Goal: Task Accomplishment & Management: Complete application form

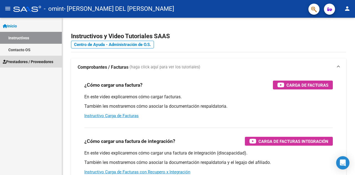
click at [37, 64] on span "Prestadores / Proveedores" at bounding box center [28, 62] width 51 height 6
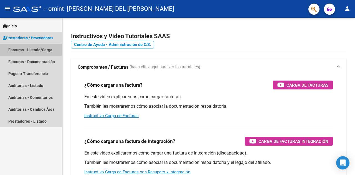
click at [39, 46] on link "Facturas - Listado/Carga" at bounding box center [31, 50] width 62 height 12
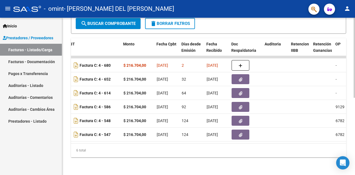
scroll to position [0, 203]
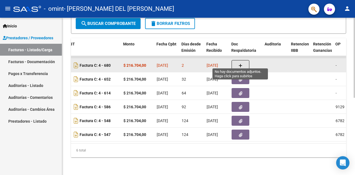
click at [245, 62] on button "button" at bounding box center [241, 65] width 18 height 11
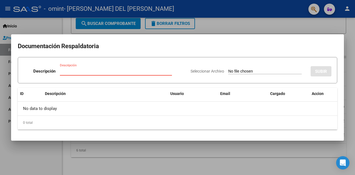
click at [69, 70] on input "Descripción" at bounding box center [116, 71] width 112 height 5
click at [79, 71] on input "planillas deasitencia" at bounding box center [116, 71] width 112 height 5
click at [100, 72] on input "planillas de asitencia" at bounding box center [116, 71] width 112 height 5
type input "planillas de asistencia"
click at [263, 73] on input "Seleccionar Archivo" at bounding box center [265, 71] width 74 height 5
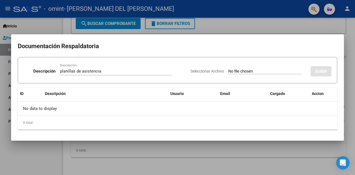
type input "C:\fakepath\ilovepdf_merged (55).pdf"
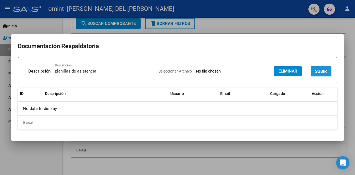
click at [326, 76] on button "SUBIR" at bounding box center [321, 71] width 21 height 10
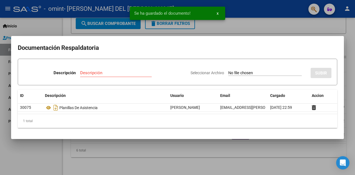
click at [264, 146] on div at bounding box center [177, 87] width 355 height 175
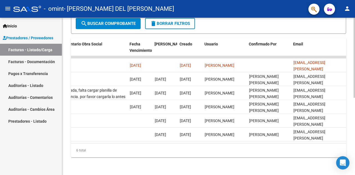
scroll to position [0, 894]
